Goal: Navigation & Orientation: Find specific page/section

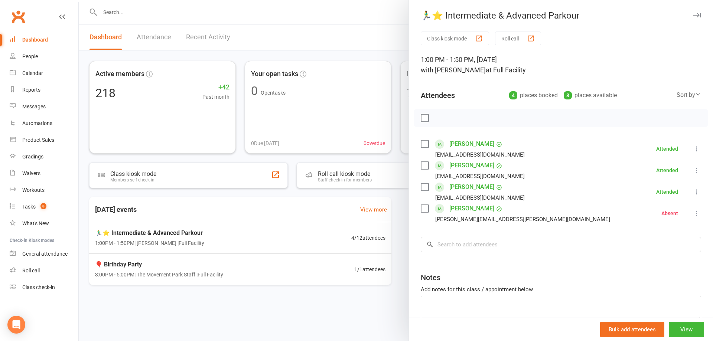
click at [143, 286] on div at bounding box center [396, 170] width 634 height 341
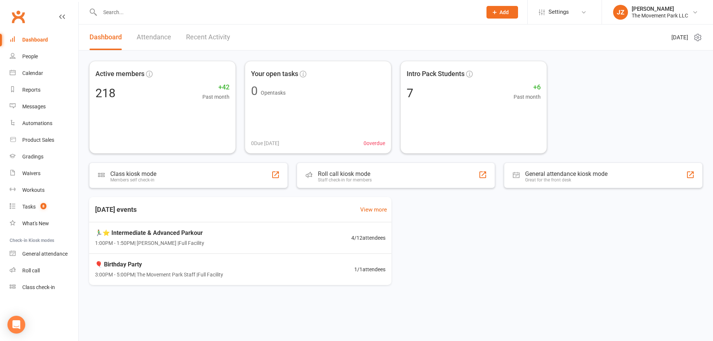
click at [126, 270] on div "🎈 Birthday Party 3:00PM - 5:00PM | The Movement Park Staff | Full Facility" at bounding box center [159, 269] width 128 height 19
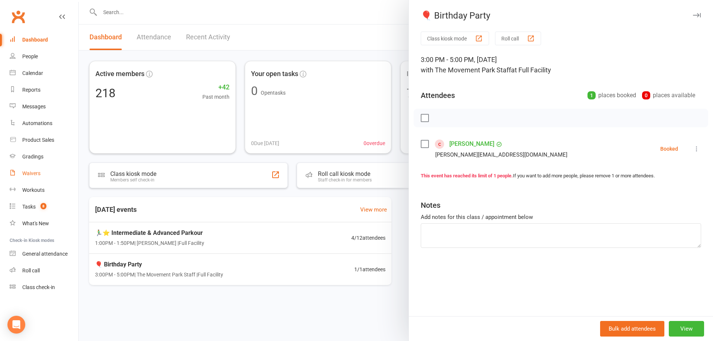
click at [32, 168] on link "Waivers" at bounding box center [44, 173] width 69 height 17
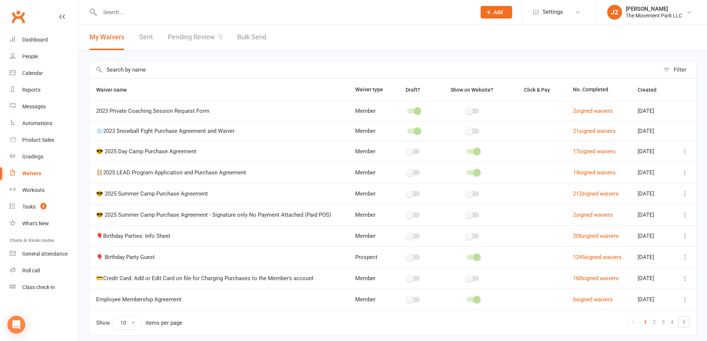
click at [184, 35] on link "Pending Review 0" at bounding box center [195, 37] width 55 height 26
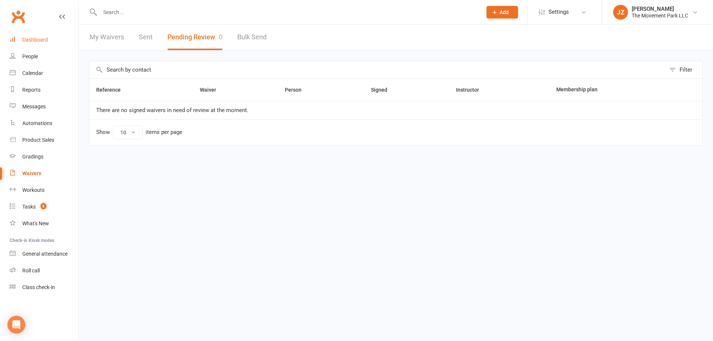
click at [21, 37] on link "Dashboard" at bounding box center [44, 40] width 69 height 17
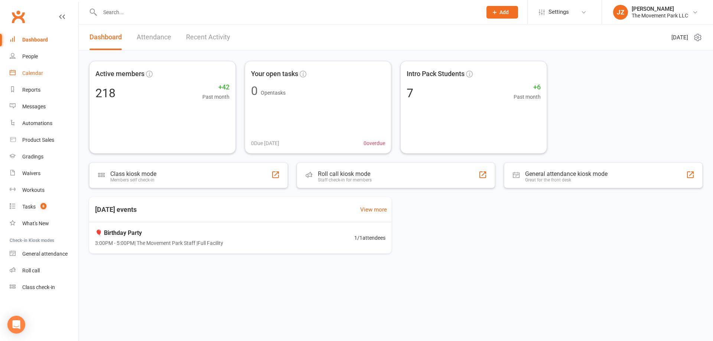
click at [25, 73] on div "Calendar" at bounding box center [32, 73] width 21 height 6
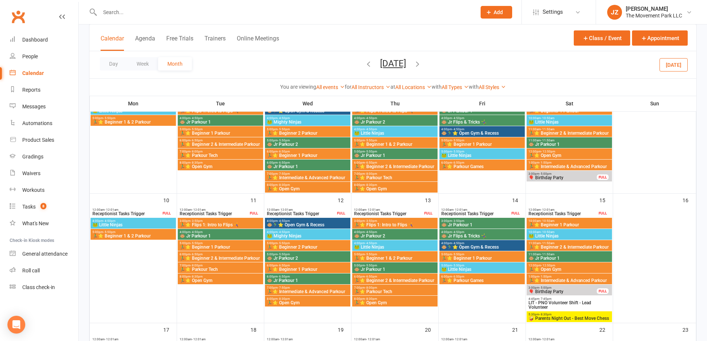
scroll to position [111, 0]
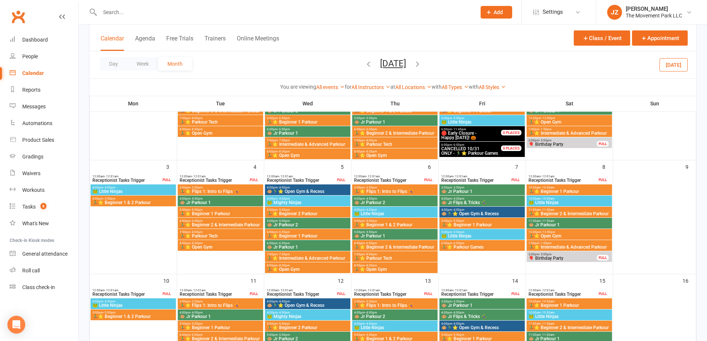
click at [364, 66] on icon "button" at bounding box center [368, 64] width 8 height 8
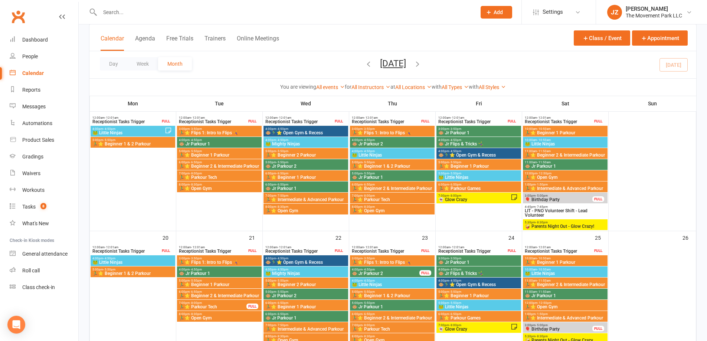
scroll to position [292, 0]
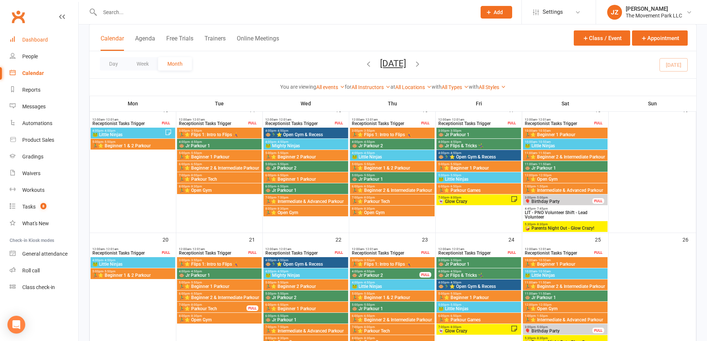
click at [23, 43] on link "Dashboard" at bounding box center [44, 40] width 69 height 17
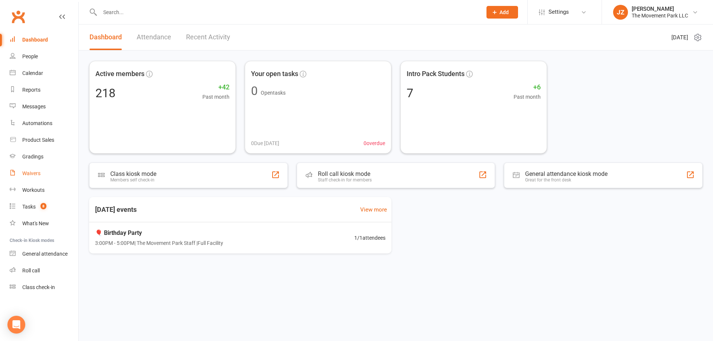
click at [28, 176] on div "Waivers" at bounding box center [31, 173] width 18 height 6
